Goal: Check status: Check status

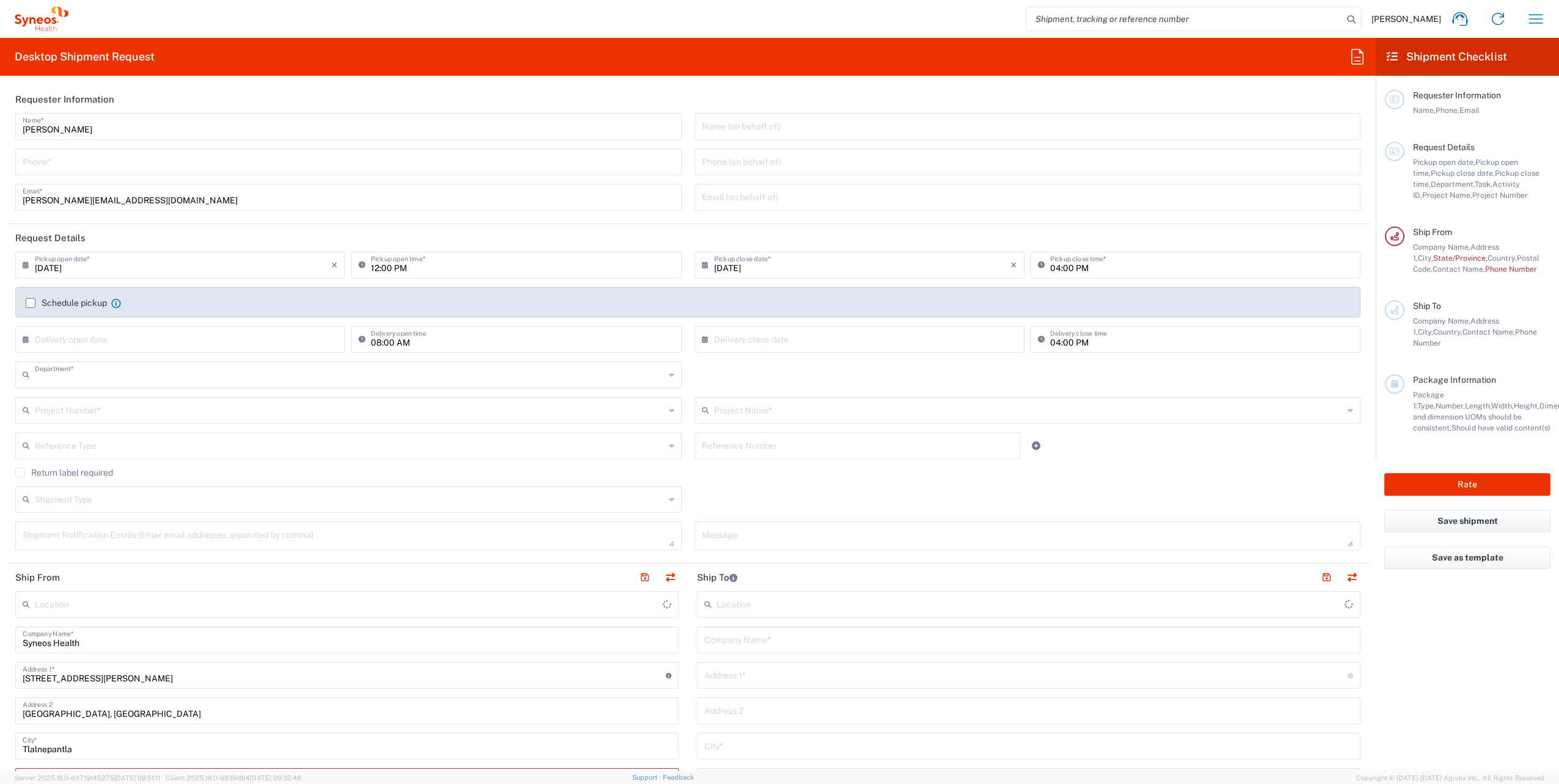
type input "8350"
type input "[GEOGRAPHIC_DATA]"
type input "INC Research Clin Svcs [GEOGRAPHIC_DATA]"
click at [1542, 12] on icon "button" at bounding box center [1536, 19] width 20 height 20
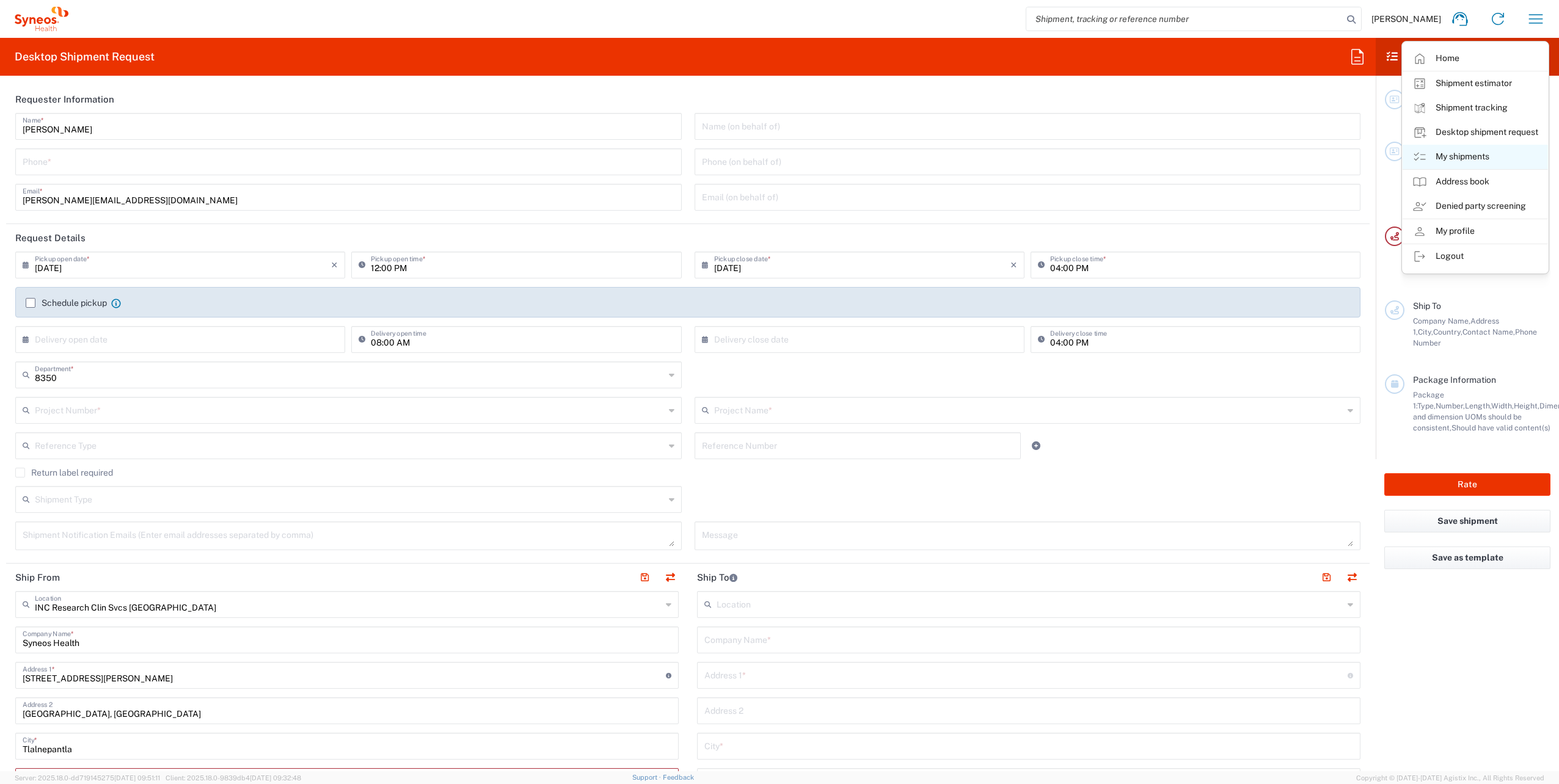
click at [1466, 159] on link "My shipments" at bounding box center [1475, 157] width 145 height 24
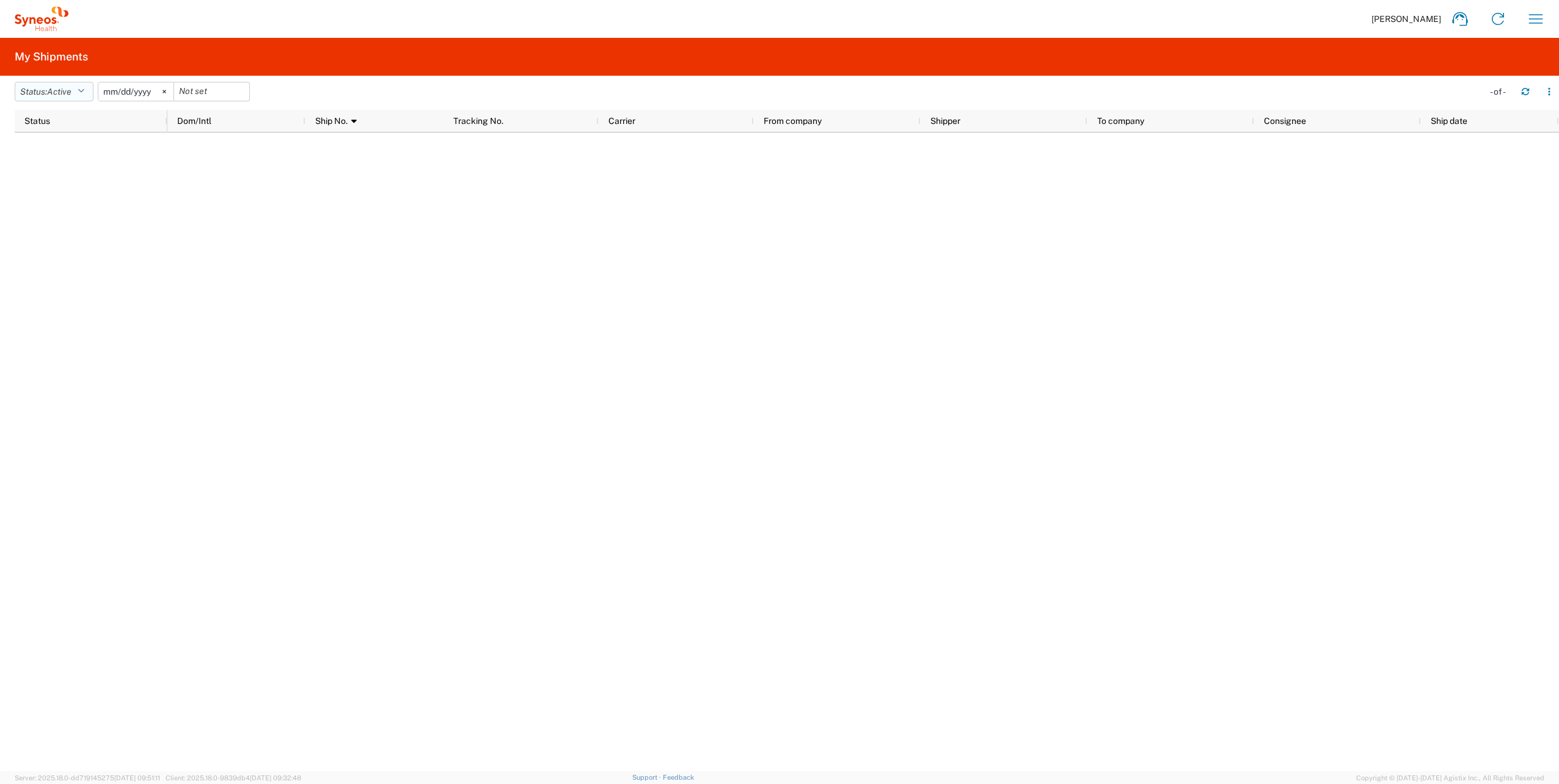
click at [82, 87] on icon "button" at bounding box center [81, 91] width 7 height 8
click at [72, 164] on span "All" at bounding box center [86, 155] width 142 height 19
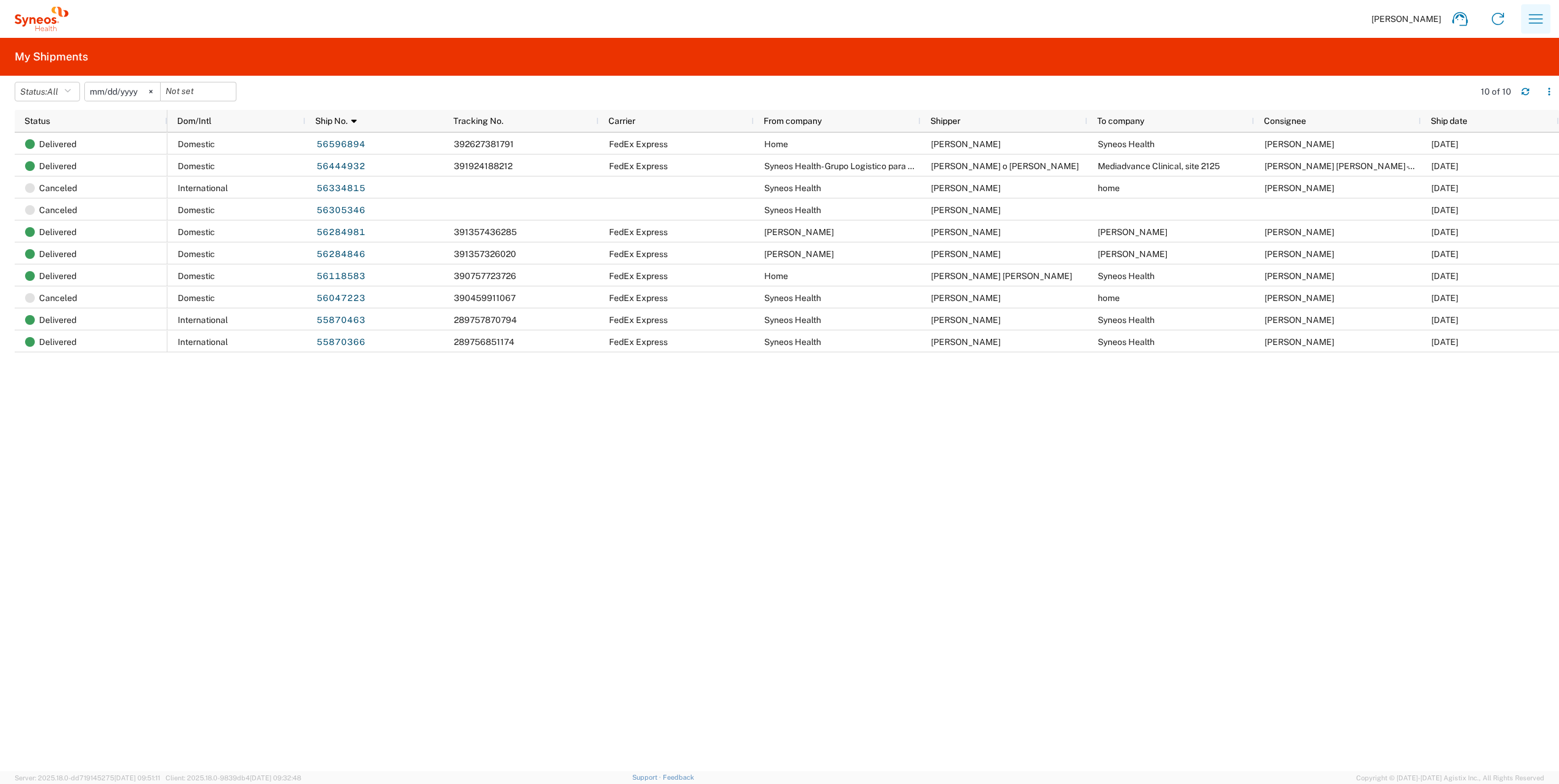
click at [1549, 17] on button "button" at bounding box center [1536, 19] width 29 height 29
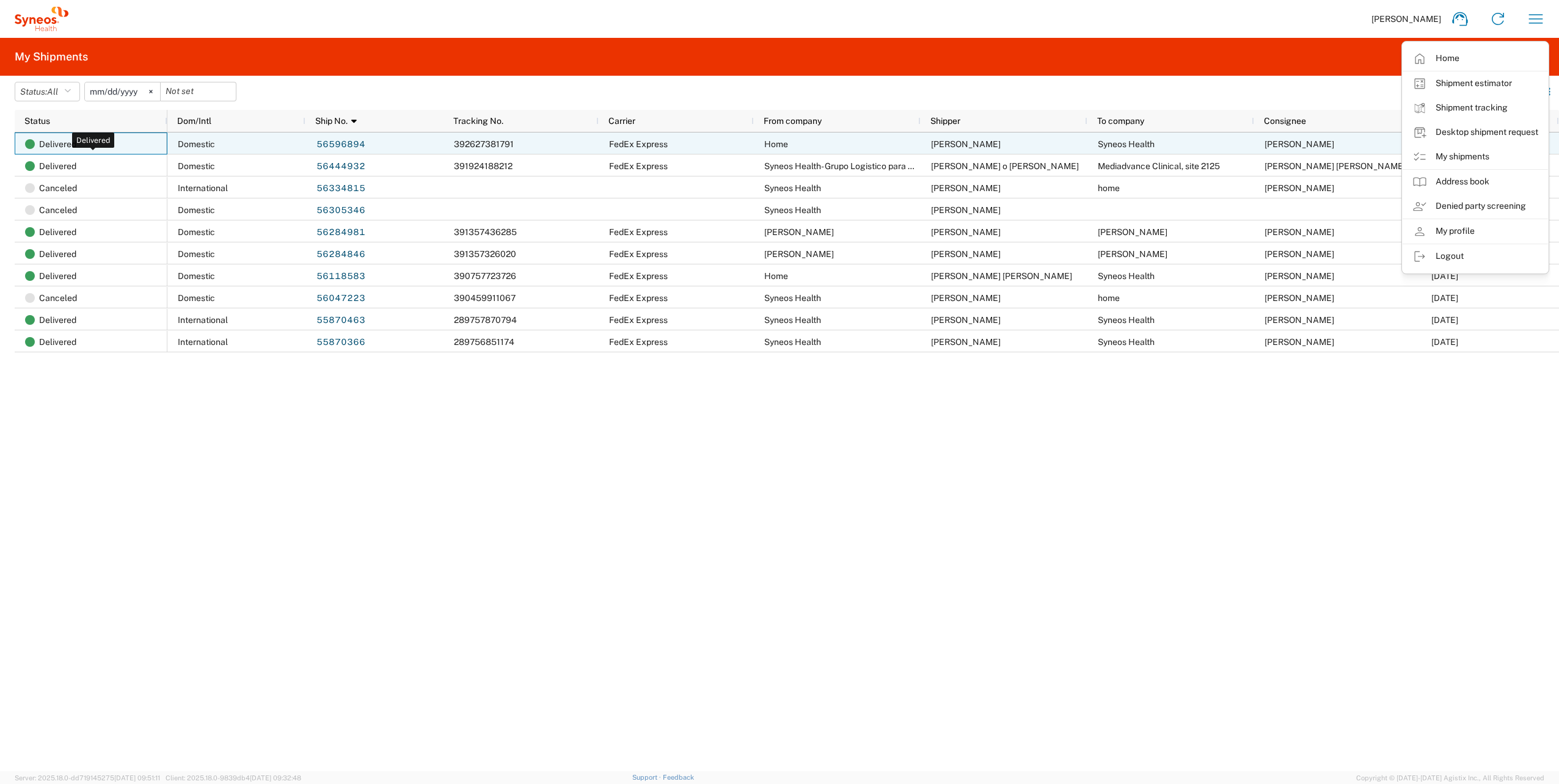
click at [57, 142] on span "Delivered" at bounding box center [57, 144] width 37 height 22
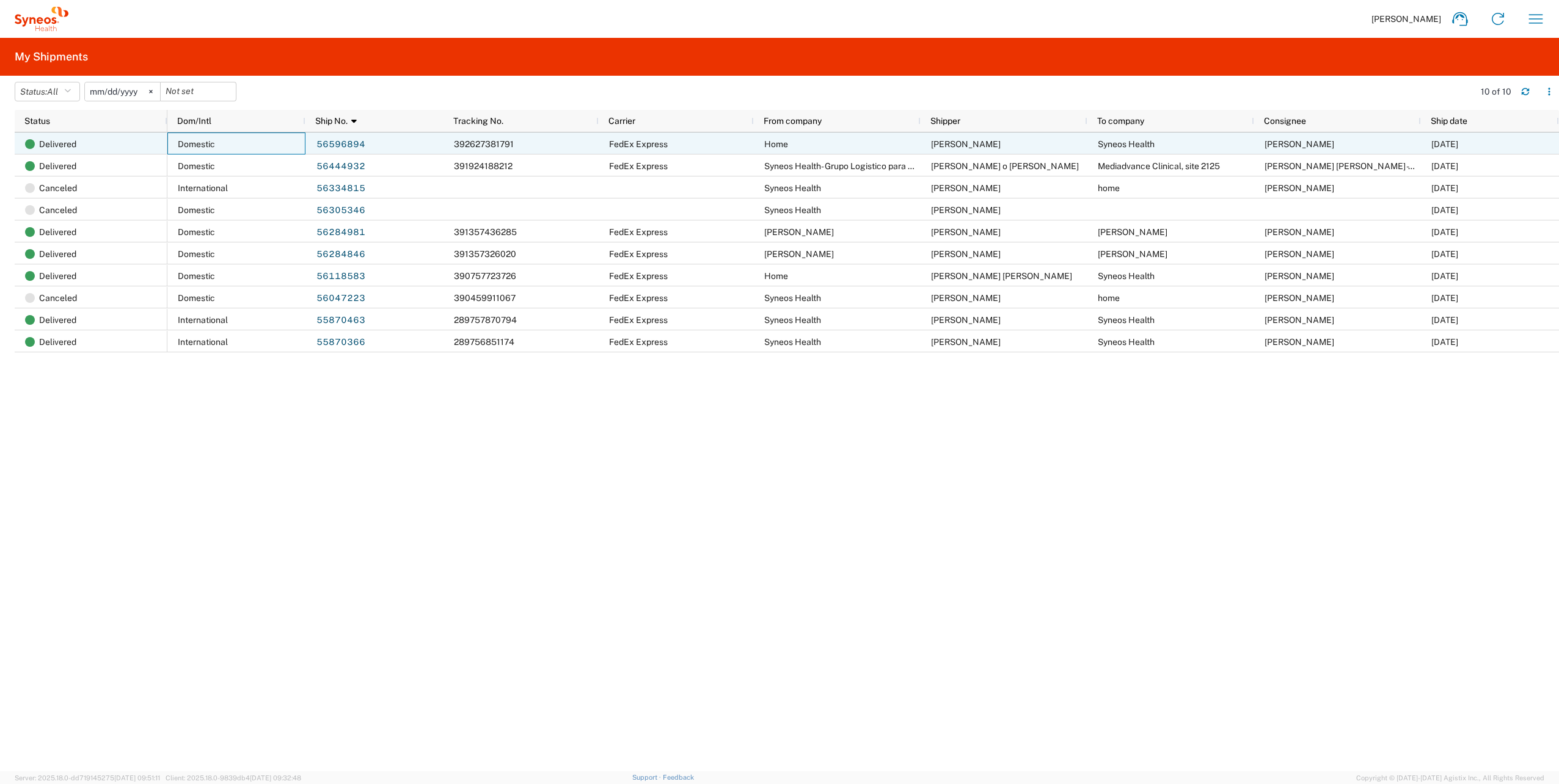
click at [198, 140] on span "Domestic" at bounding box center [196, 144] width 37 height 10
click at [328, 138] on link "56596894" at bounding box center [341, 145] width 50 height 20
